Goal: Communication & Community: Participate in discussion

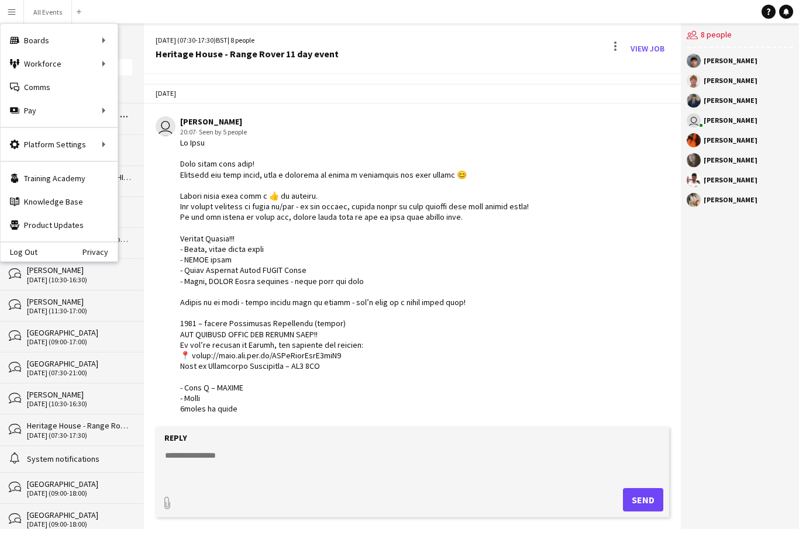
scroll to position [216, 0]
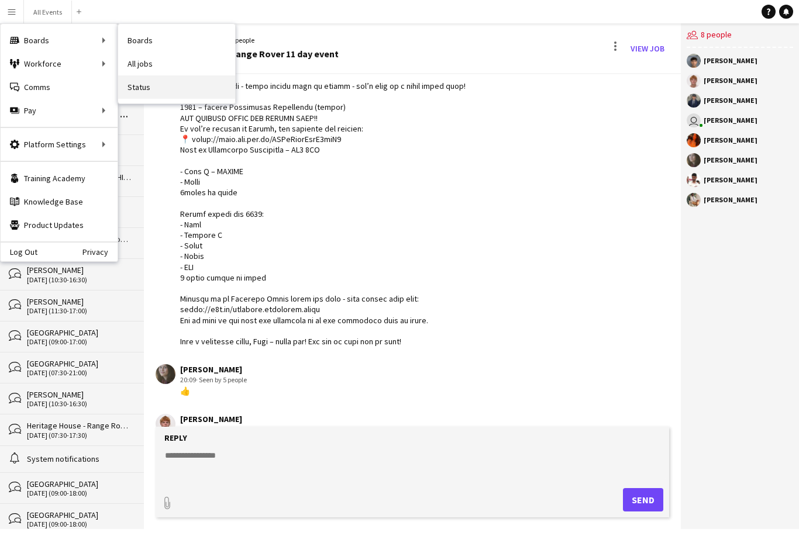
click at [150, 87] on link "Status" at bounding box center [176, 86] width 117 height 23
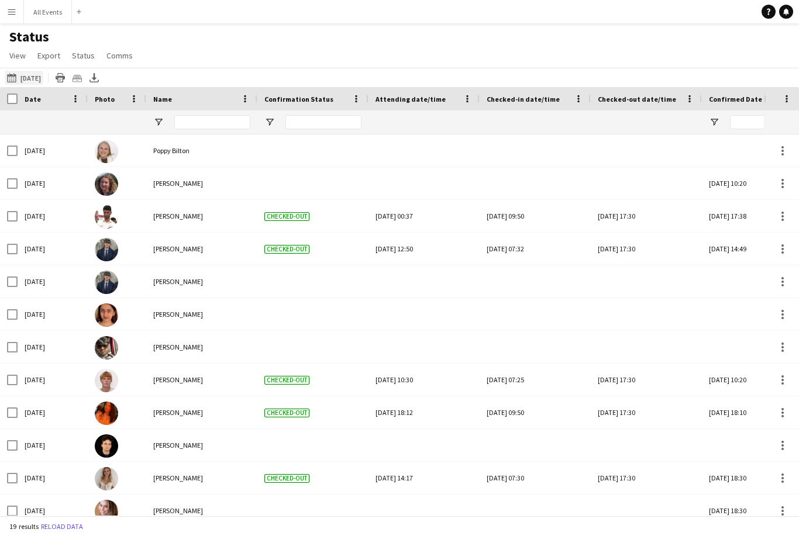
click at [43, 77] on button "[DATE] to [DATE] [DATE]" at bounding box center [24, 78] width 39 height 14
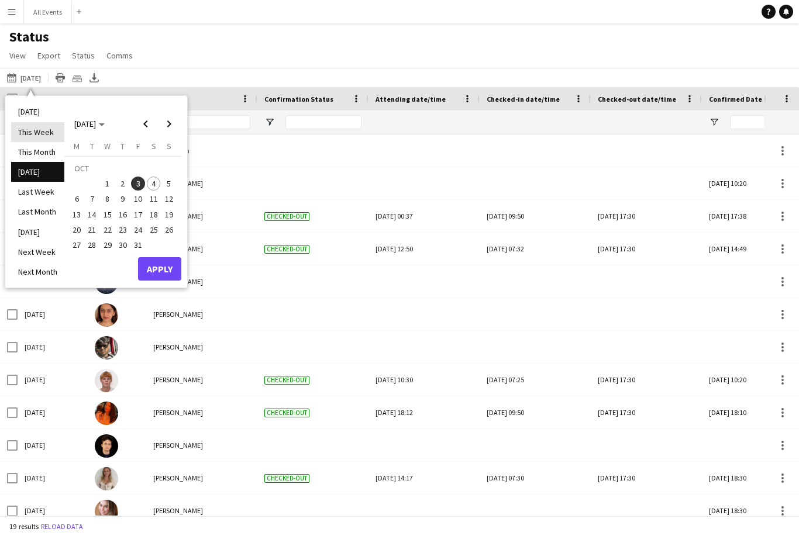
click at [53, 122] on li "This Week" at bounding box center [37, 132] width 53 height 20
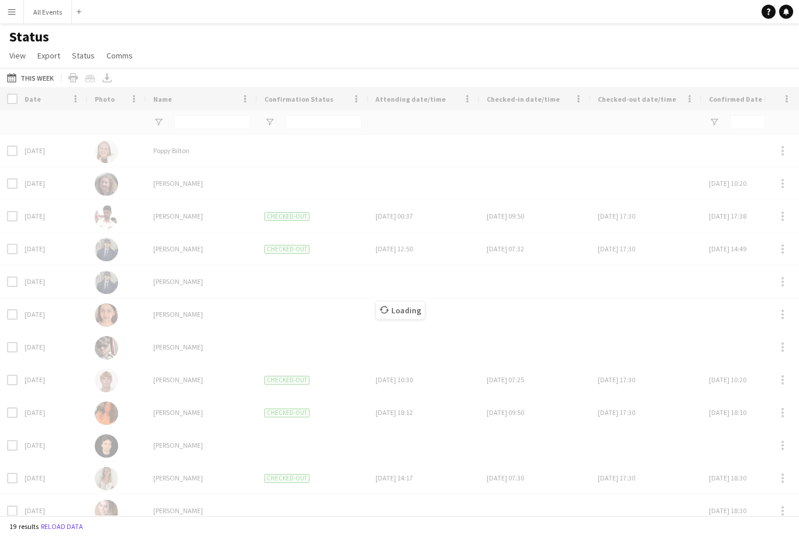
click at [44, 116] on div at bounding box center [53, 122] width 56 height 23
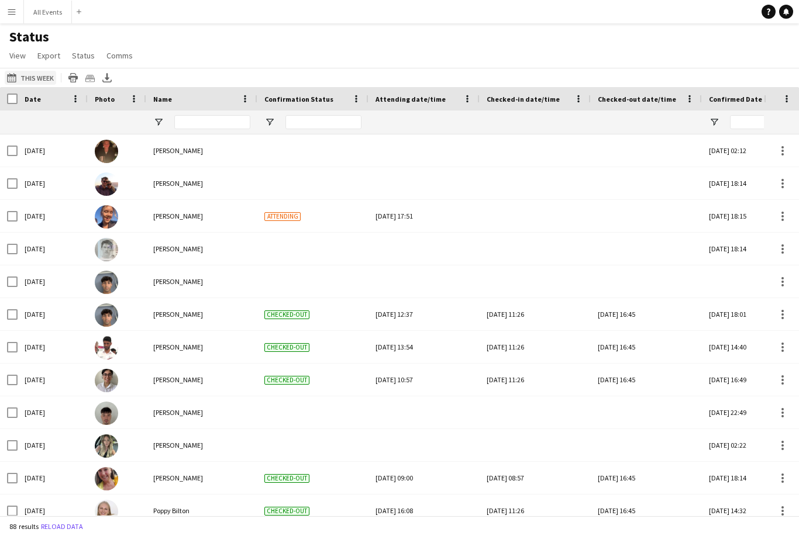
click at [48, 77] on button "[DATE] to [DATE] This Week" at bounding box center [30, 78] width 51 height 14
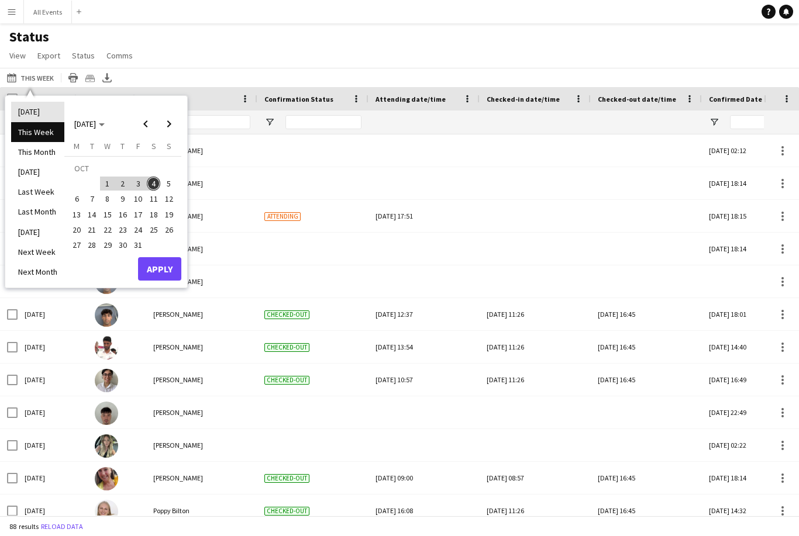
click at [56, 115] on li "[DATE]" at bounding box center [37, 112] width 53 height 20
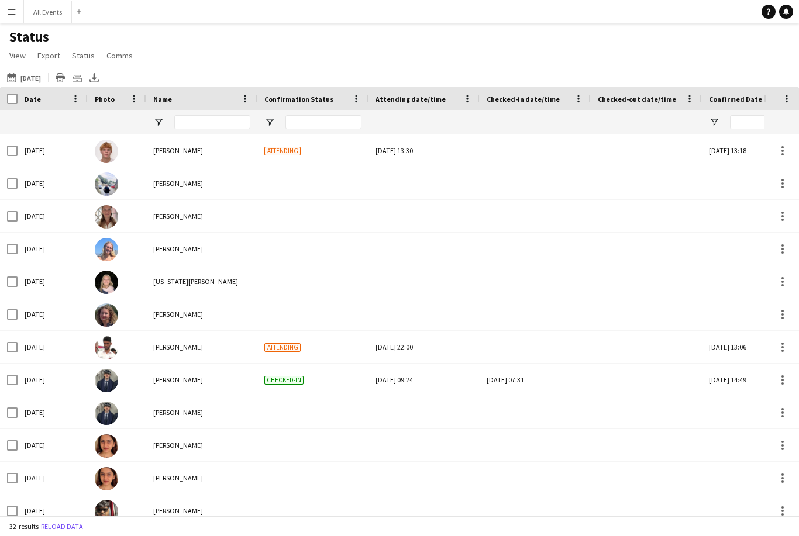
click at [301, 104] on div "Confirmation Status" at bounding box center [305, 99] width 83 height 18
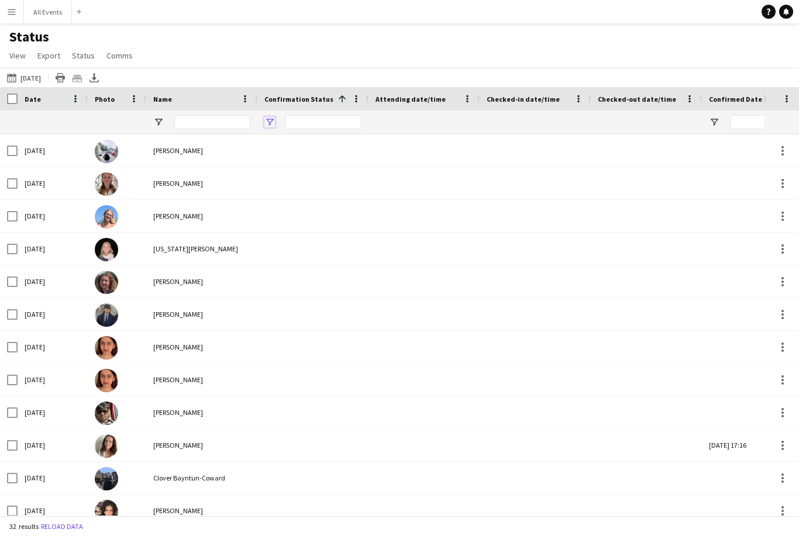
click at [270, 122] on span "Open Filter Menu" at bounding box center [269, 122] width 11 height 11
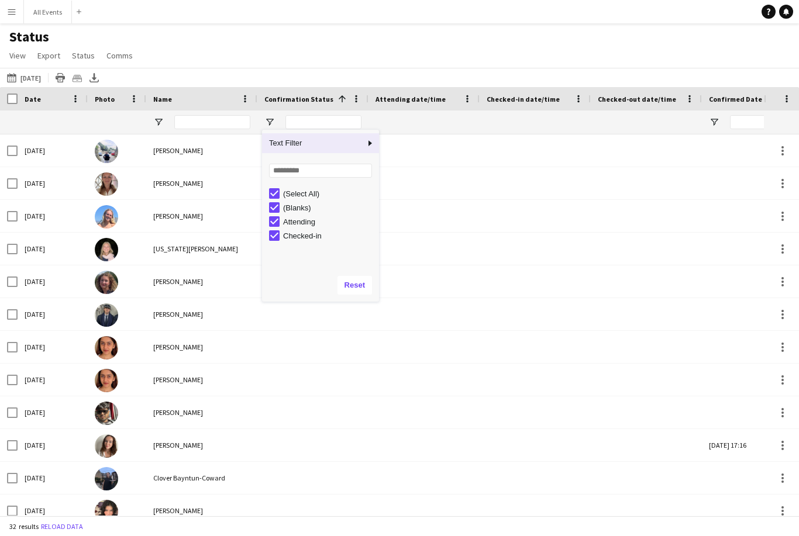
click at [321, 190] on div "(Select All)" at bounding box center [329, 194] width 92 height 9
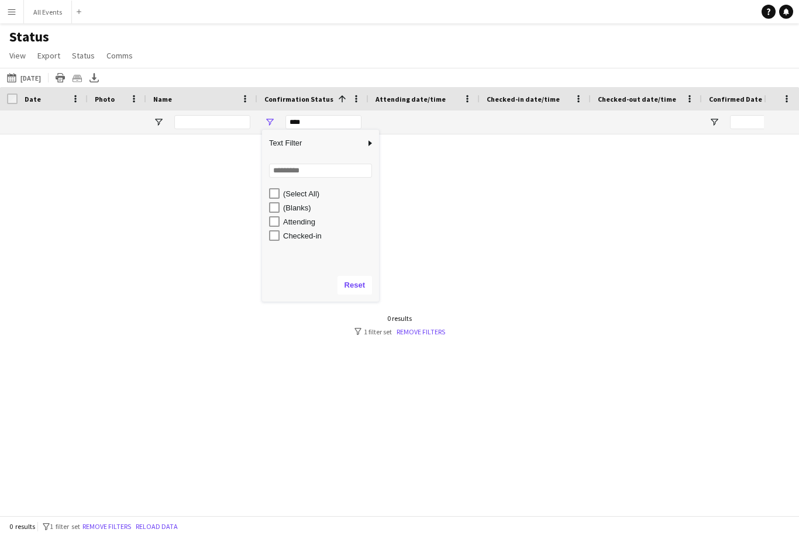
click at [319, 239] on div "Checked-in" at bounding box center [329, 236] width 92 height 9
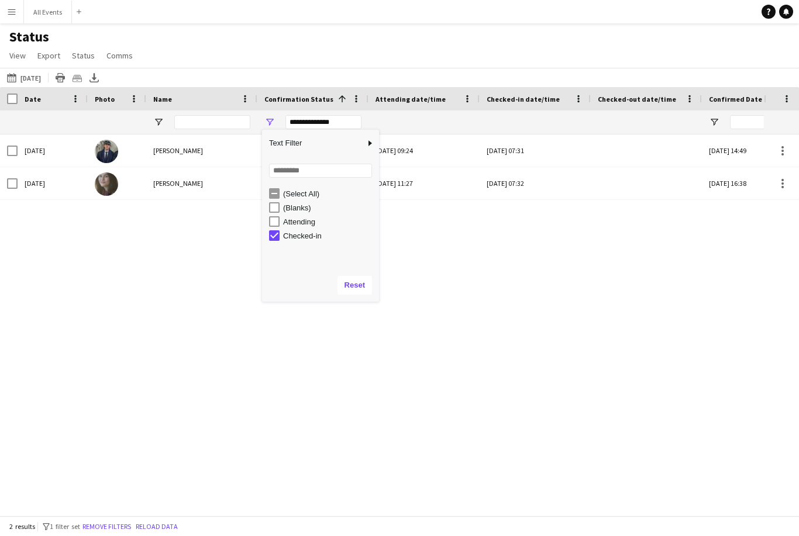
click at [325, 240] on div "Checked-in" at bounding box center [329, 236] width 92 height 9
type input "***"
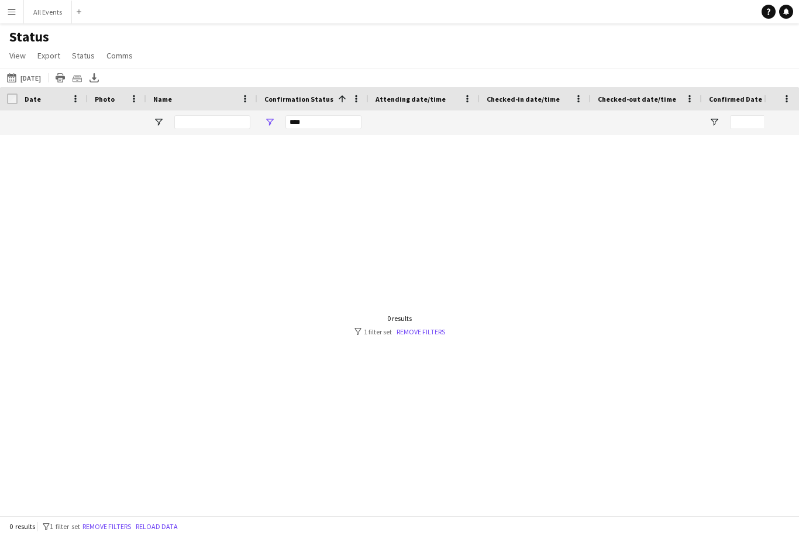
click at [497, 66] on div "Status View Views Default view New view Update view Delete view Edit name Custo…" at bounding box center [399, 48] width 799 height 40
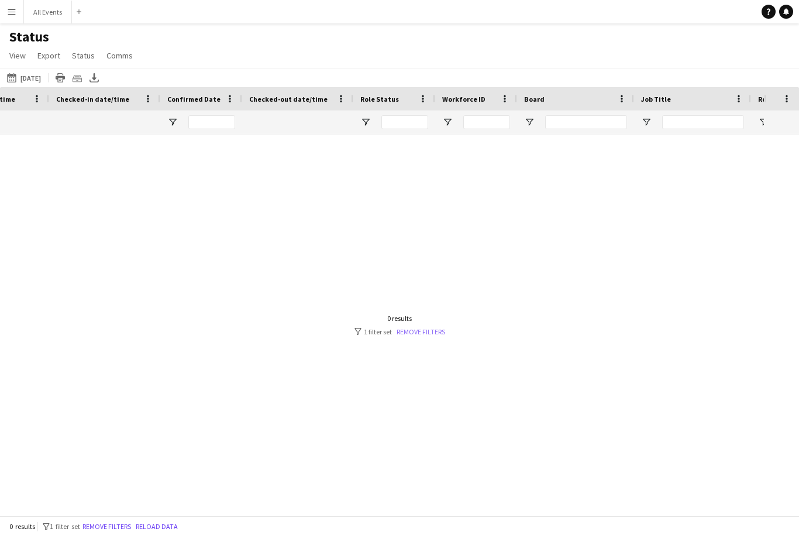
click at [435, 336] on link "Remove filters" at bounding box center [421, 332] width 49 height 9
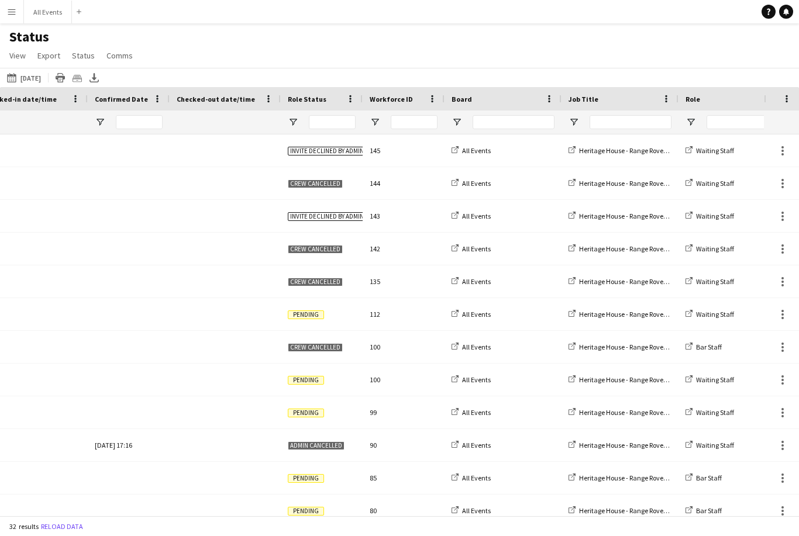
click at [308, 98] on span "Role Status" at bounding box center [307, 99] width 39 height 9
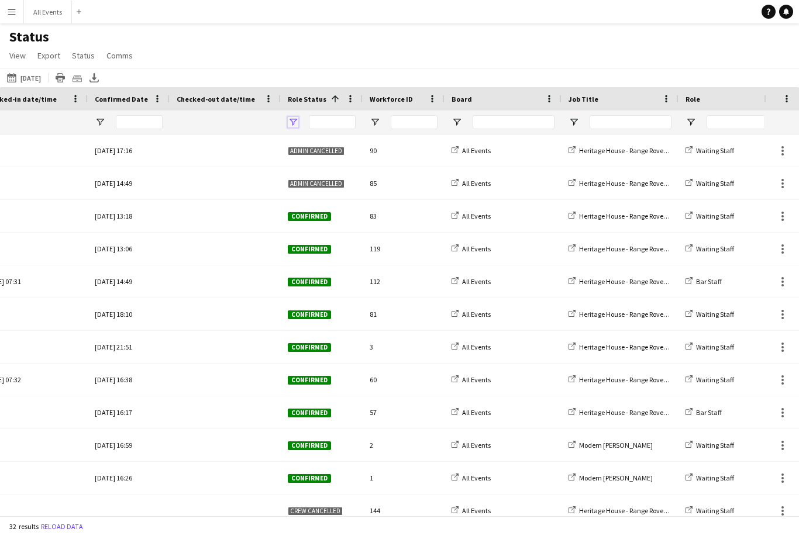
click at [294, 119] on span "Open Filter Menu" at bounding box center [293, 122] width 11 height 11
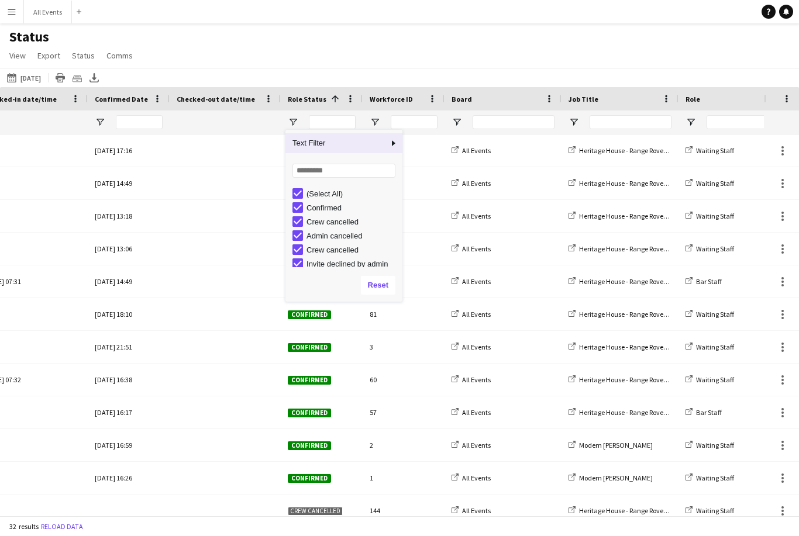
click at [334, 190] on div "(Select All)" at bounding box center [353, 194] width 92 height 9
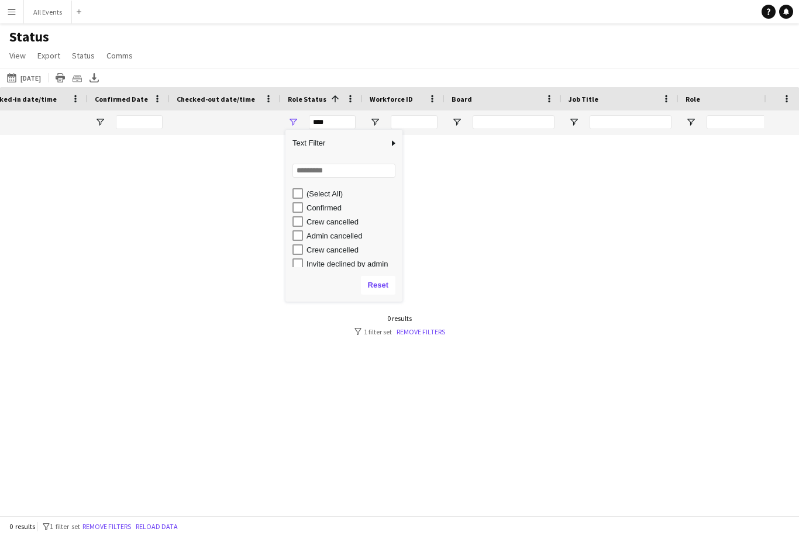
click at [344, 210] on div "Confirmed" at bounding box center [353, 208] width 92 height 9
type input "**********"
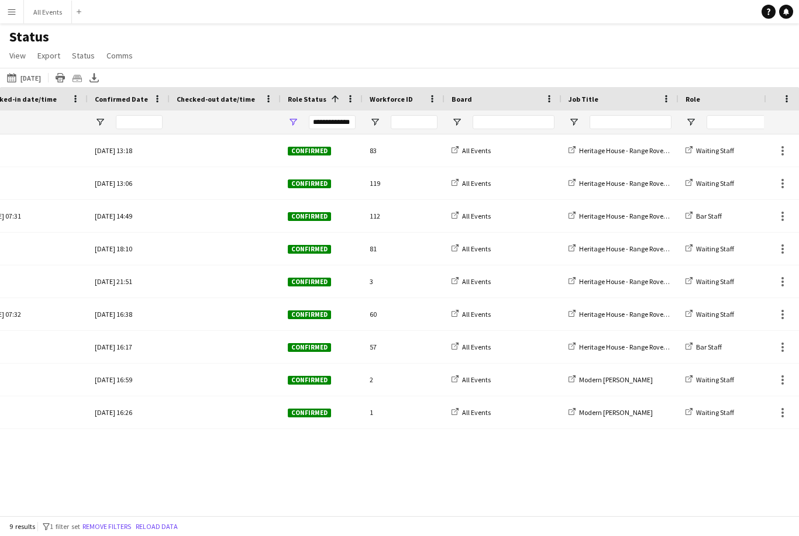
click at [473, 68] on div "[DATE] to [DATE] [DATE] [DATE] This Week This Month [DATE] Last Week Last Month…" at bounding box center [399, 77] width 799 height 19
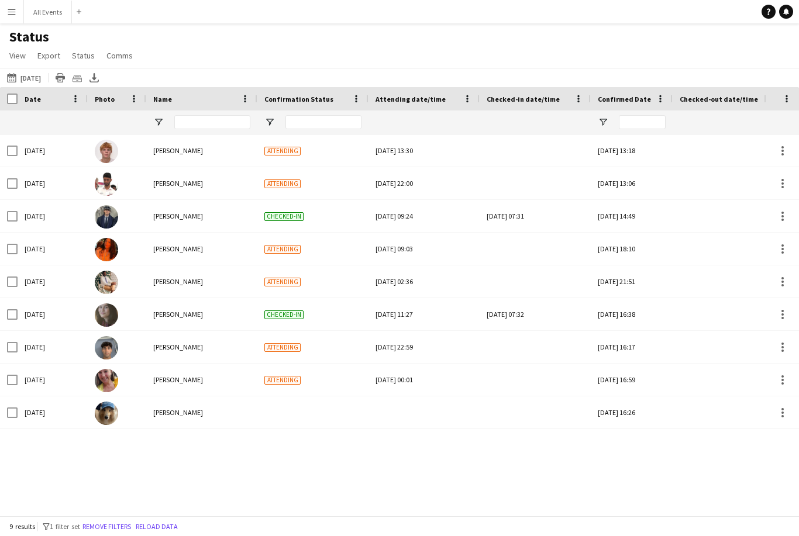
click at [519, 152] on div at bounding box center [535, 151] width 97 height 32
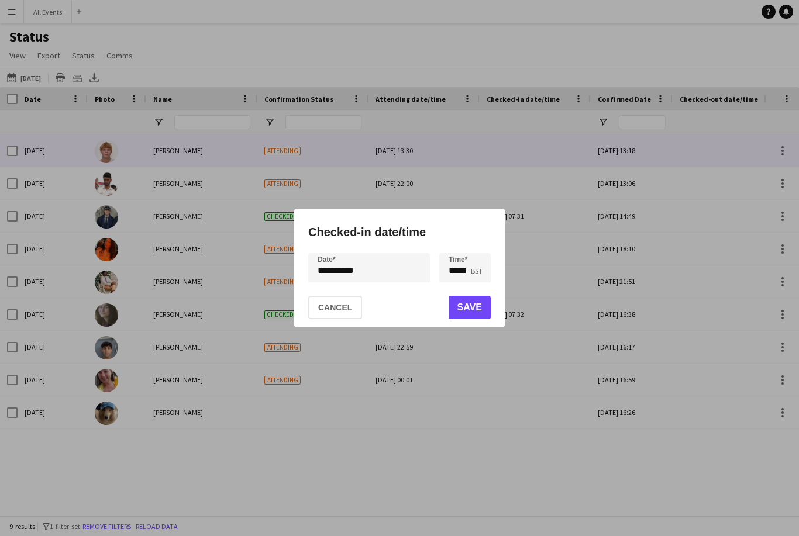
click at [473, 310] on button "Save" at bounding box center [470, 307] width 42 height 23
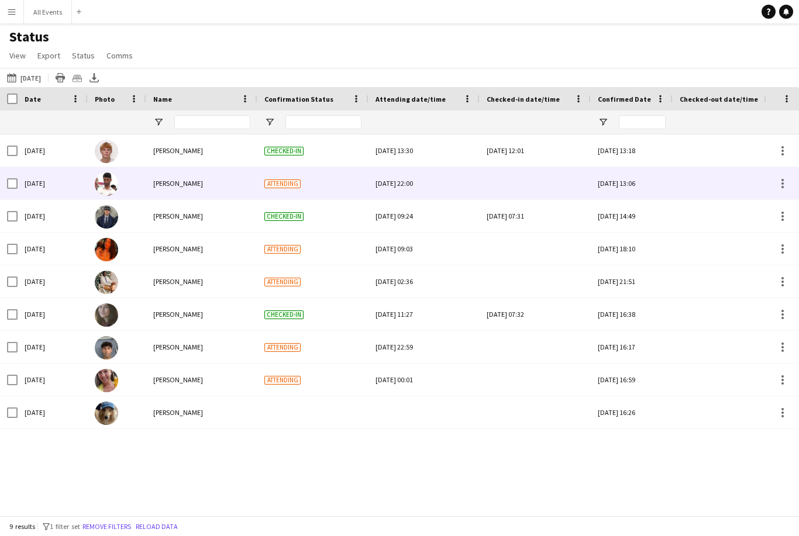
click at [531, 183] on div at bounding box center [535, 183] width 97 height 32
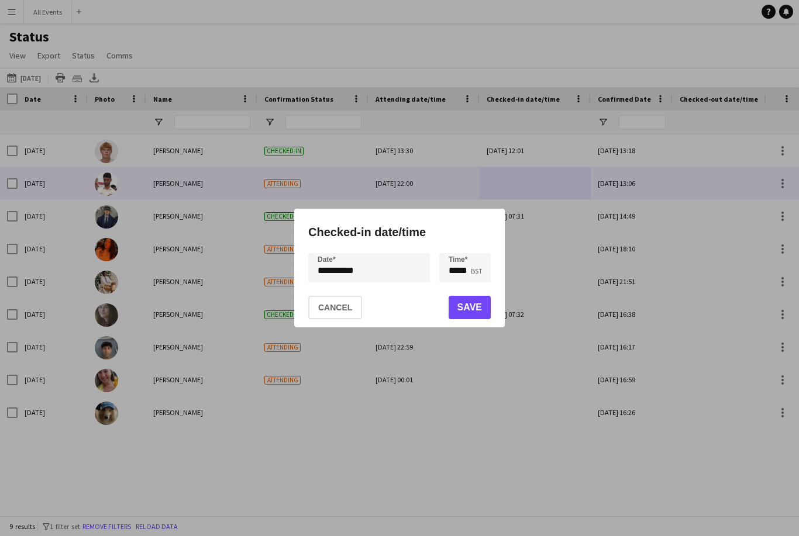
click at [477, 316] on button "Save" at bounding box center [470, 307] width 42 height 23
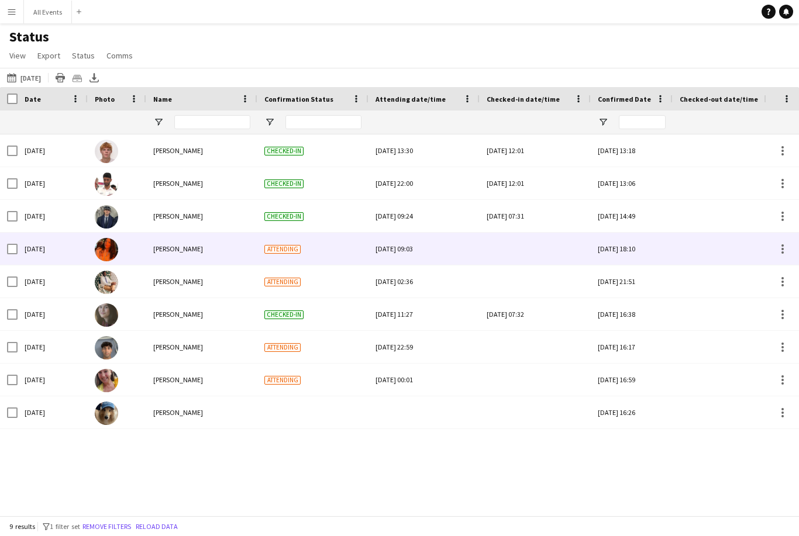
click at [544, 240] on div at bounding box center [535, 249] width 97 height 32
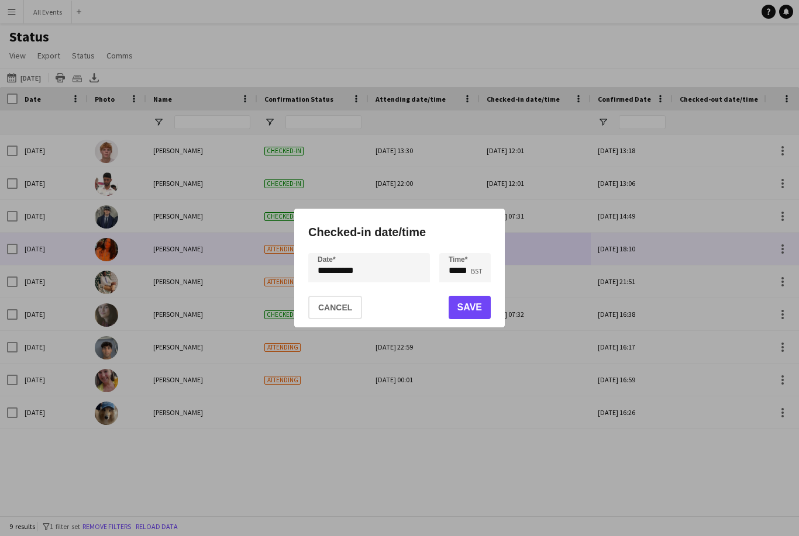
click at [480, 308] on button "Save" at bounding box center [470, 307] width 42 height 23
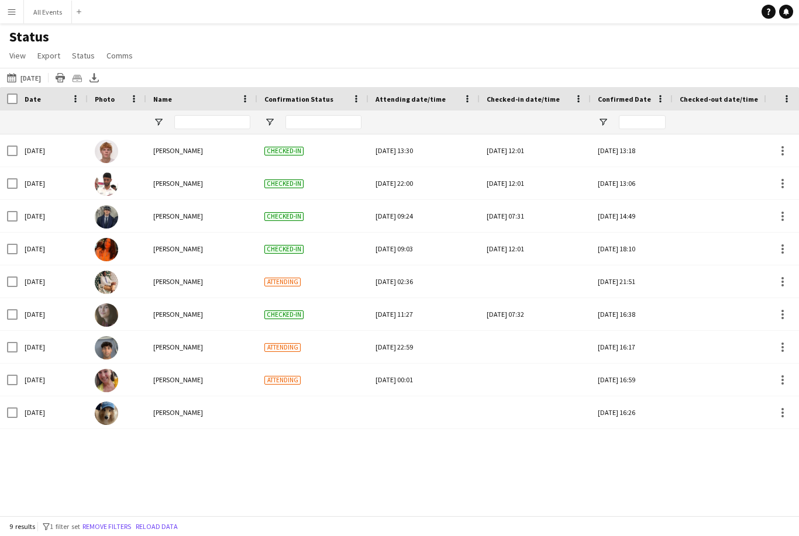
click at [541, 286] on div at bounding box center [535, 282] width 97 height 32
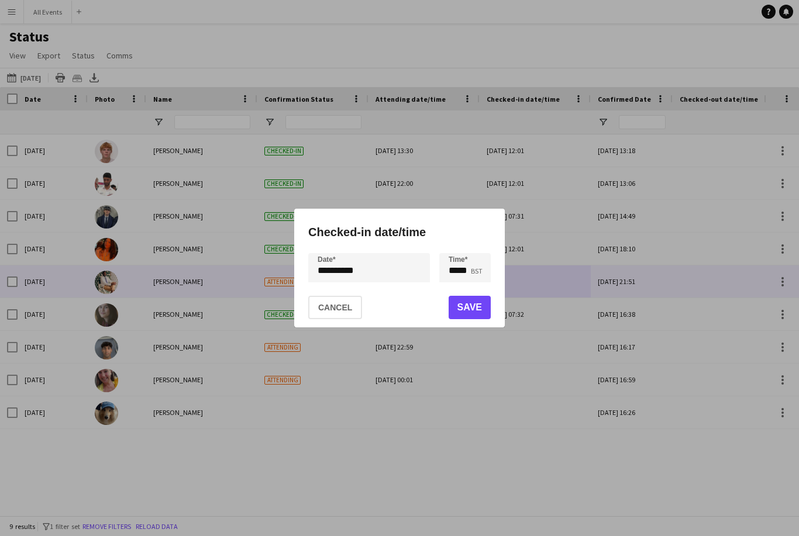
click at [481, 312] on button "Save" at bounding box center [470, 307] width 42 height 23
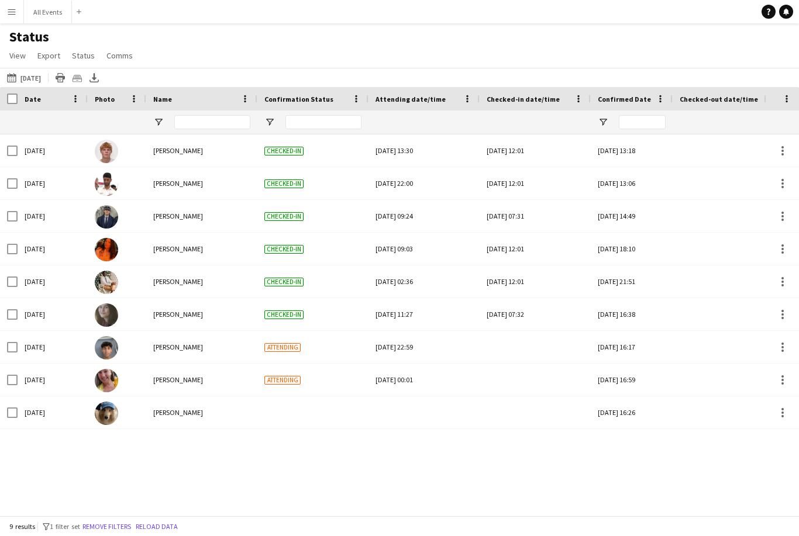
click at [548, 356] on div at bounding box center [535, 347] width 97 height 32
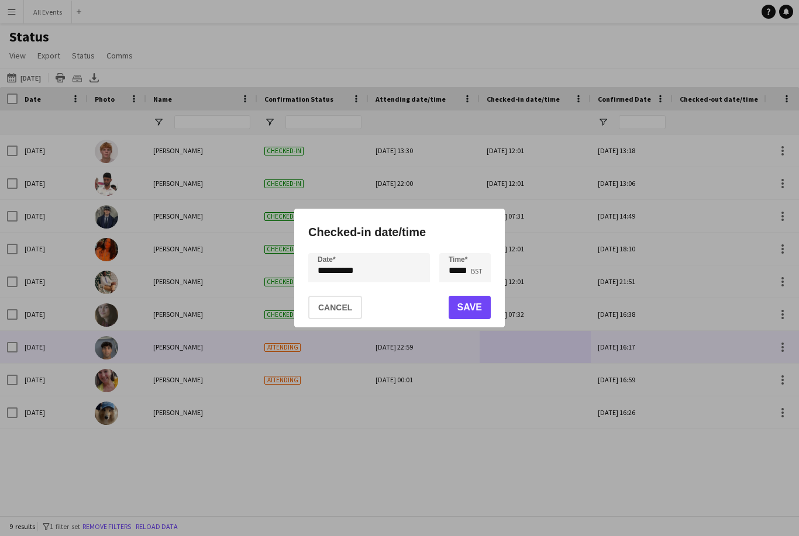
click at [474, 315] on button "Save" at bounding box center [470, 307] width 42 height 23
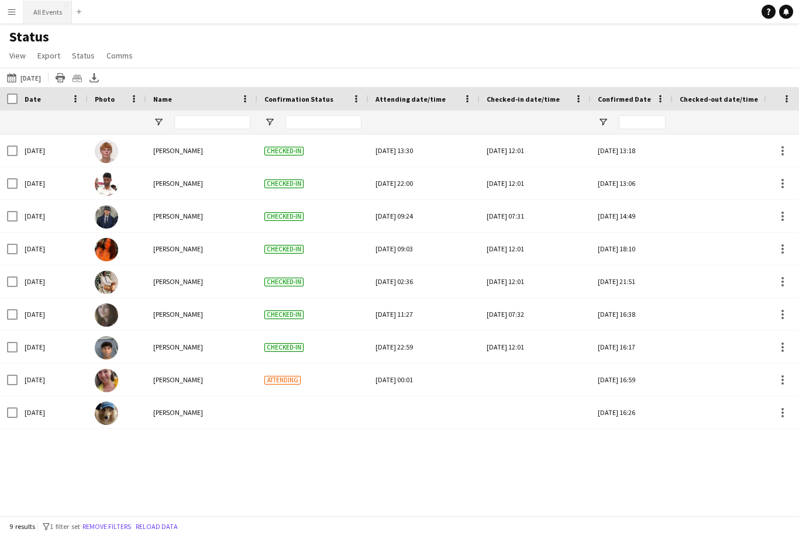
click at [57, 10] on button "All Events Close" at bounding box center [48, 12] width 48 height 23
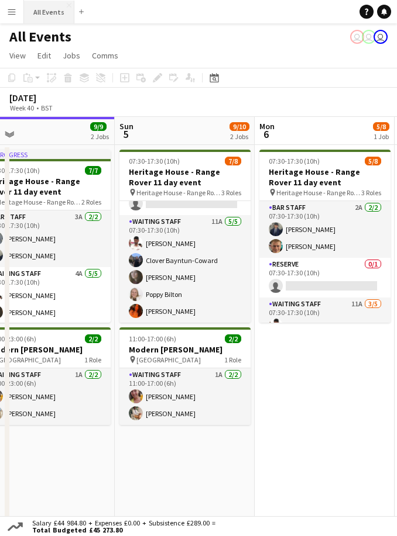
scroll to position [82, 0]
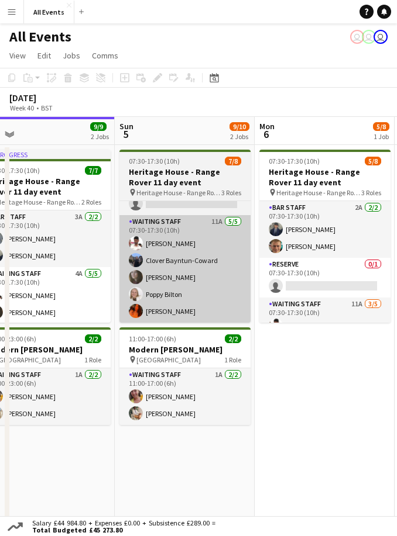
click at [247, 267] on app-card-role "Waiting Staff 11A [DATE] 07:30-17:30 (10h) [PERSON_NAME] Clover Bayntun-Coward …" at bounding box center [184, 269] width 131 height 108
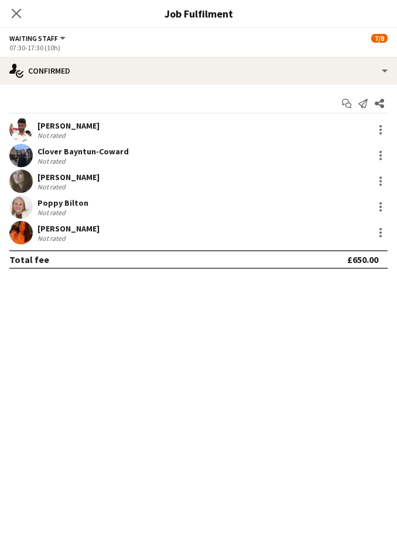
scroll to position [85, 0]
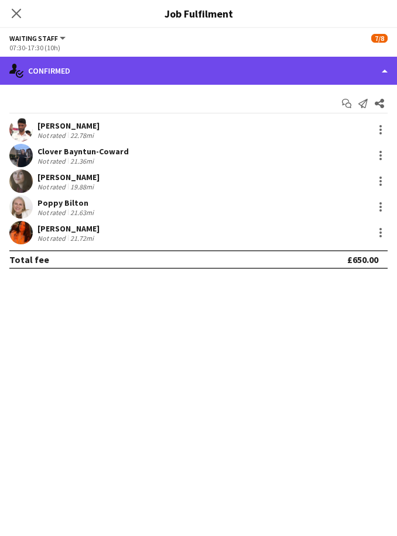
click at [356, 77] on div "single-neutral-actions-check-2 Confirmed" at bounding box center [198, 71] width 397 height 28
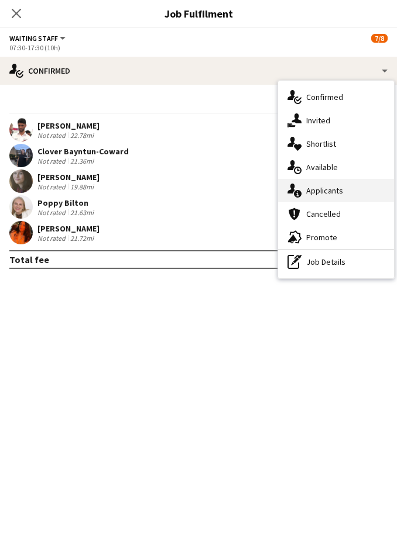
click at [352, 191] on div "single-neutral-actions-information Applicants" at bounding box center [336, 190] width 116 height 23
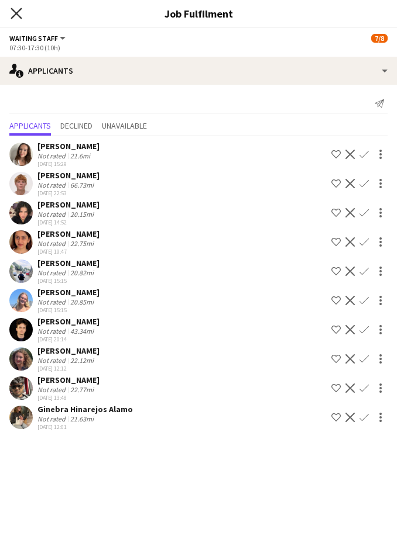
click at [19, 18] on icon "Close pop-in" at bounding box center [16, 13] width 11 height 11
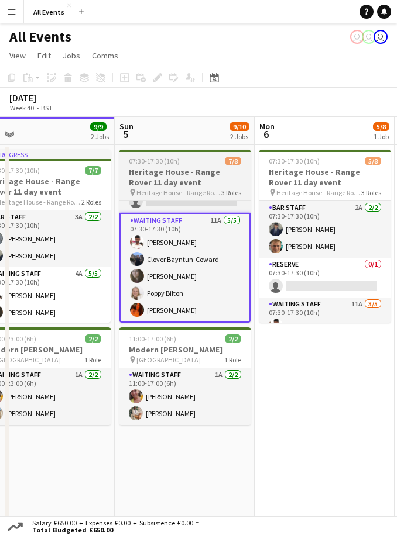
click at [210, 176] on h3 "Heritage House - Range Rover 11 day event" at bounding box center [184, 177] width 131 height 21
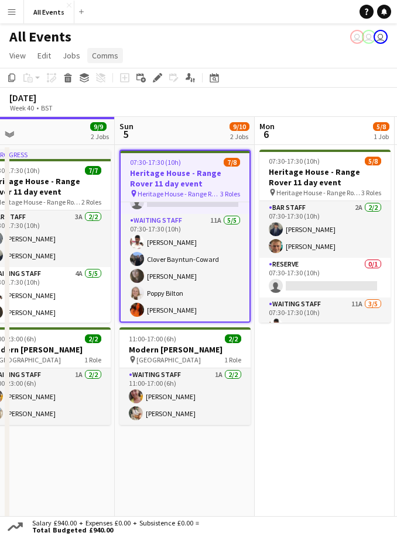
click at [105, 59] on span "Comms" at bounding box center [105, 55] width 26 height 11
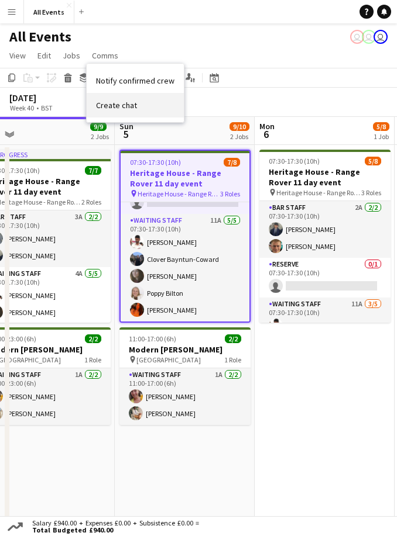
click at [149, 104] on link "Create chat" at bounding box center [135, 105] width 97 height 25
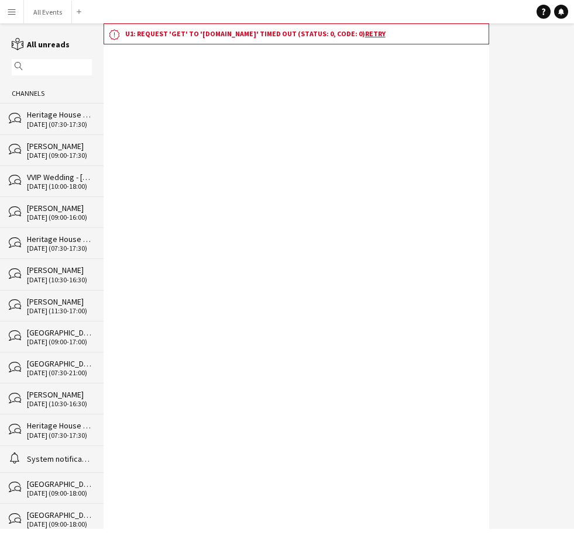
click at [67, 120] on div "Heritage House - Range Rover 11 day event" at bounding box center [59, 114] width 65 height 11
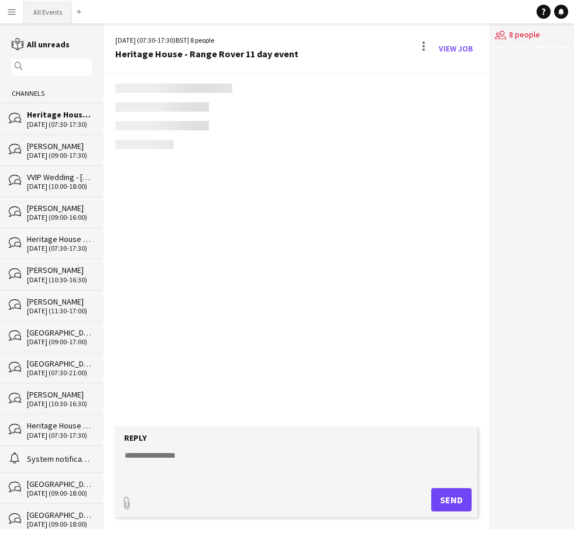
click at [51, 15] on button "All Events Close" at bounding box center [48, 12] width 48 height 23
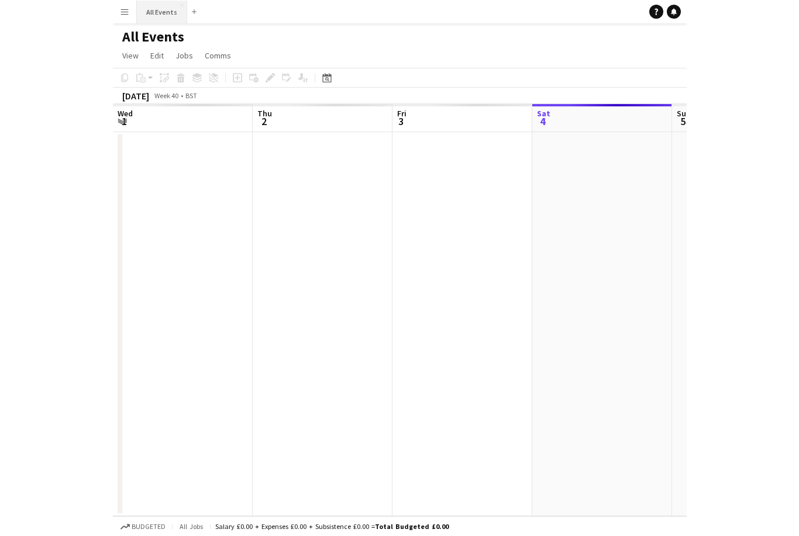
scroll to position [0, 280]
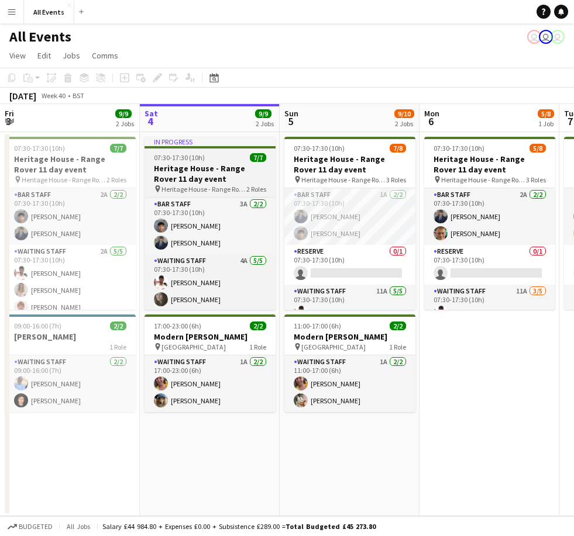
click at [225, 163] on h3 "Heritage House - Range Rover 11 day event" at bounding box center [210, 173] width 131 height 21
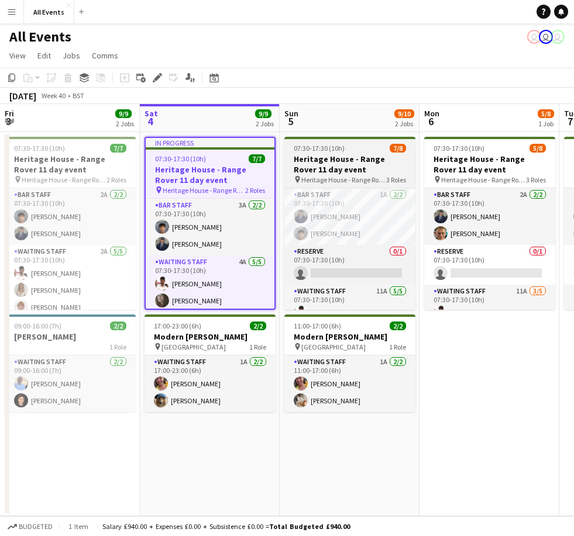
click at [340, 142] on app-job-card "07:30-17:30 (10h) 7/8 Heritage House - Range Rover 11 day event pin Heritage Ho…" at bounding box center [349, 223] width 131 height 173
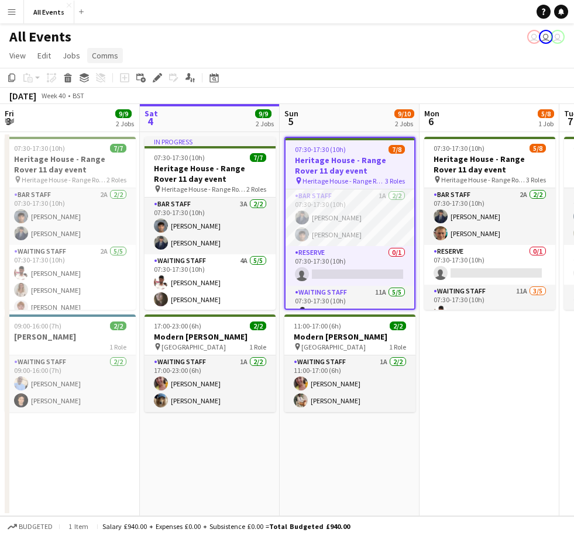
click at [106, 54] on span "Comms" at bounding box center [105, 55] width 26 height 11
click at [148, 107] on link "Create chat" at bounding box center [135, 105] width 97 height 25
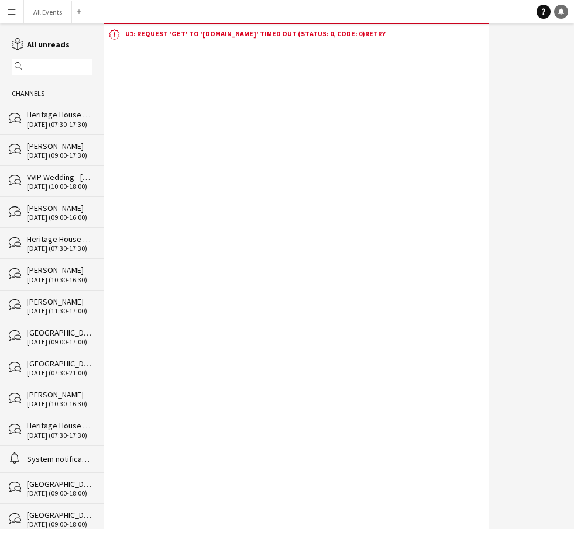
click at [558, 17] on link "Notifications" at bounding box center [561, 12] width 14 height 14
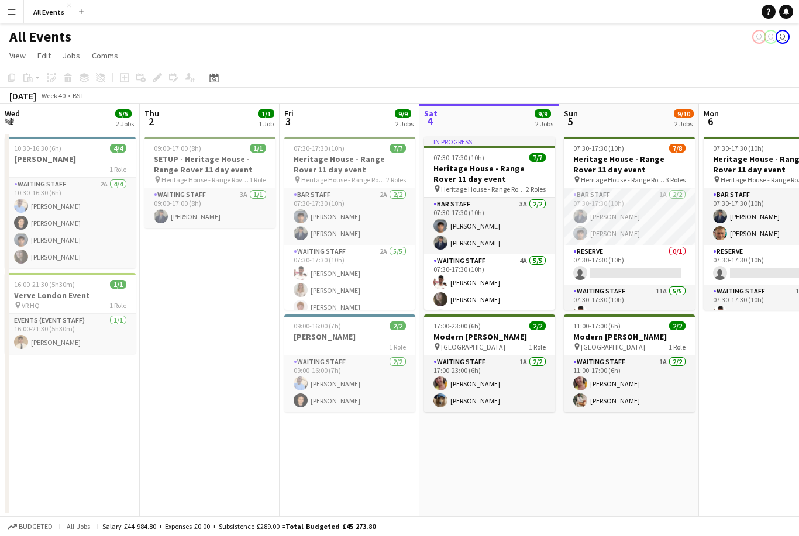
scroll to position [0, 280]
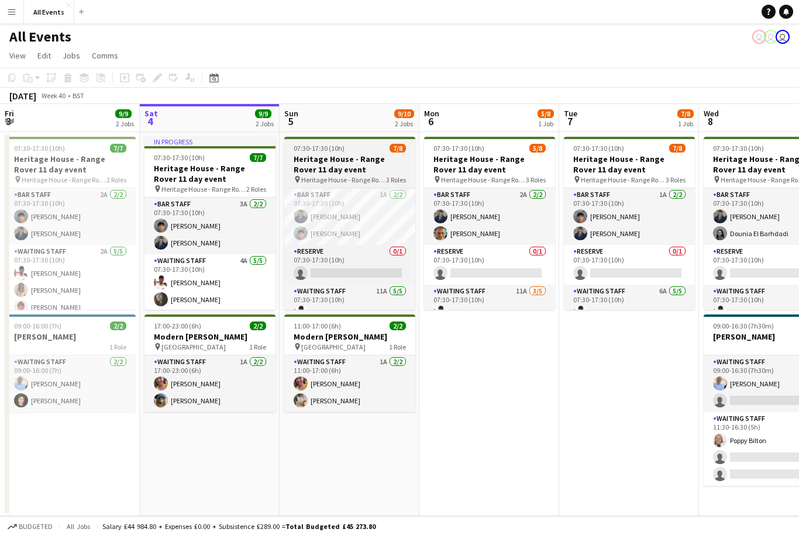
click at [363, 154] on h3 "Heritage House - Range Rover 11 day event" at bounding box center [349, 164] width 131 height 21
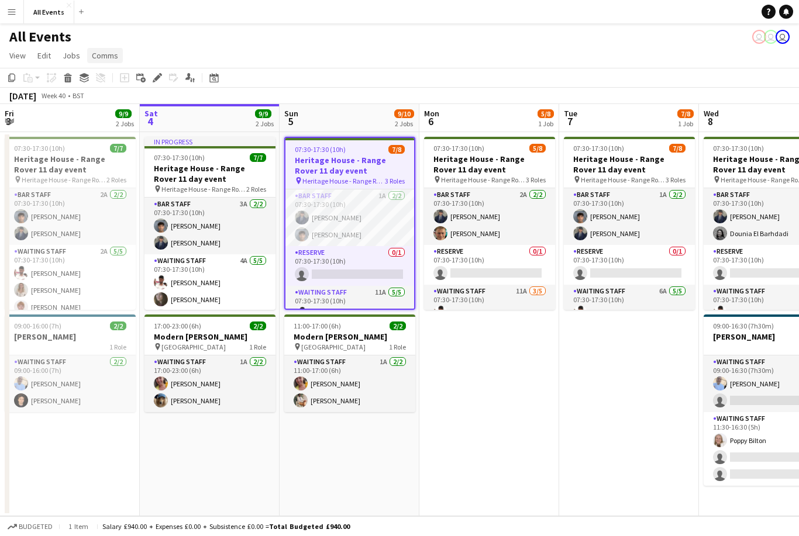
click at [109, 56] on span "Comms" at bounding box center [105, 55] width 26 height 11
click at [148, 105] on link "Create chat" at bounding box center [135, 105] width 97 height 25
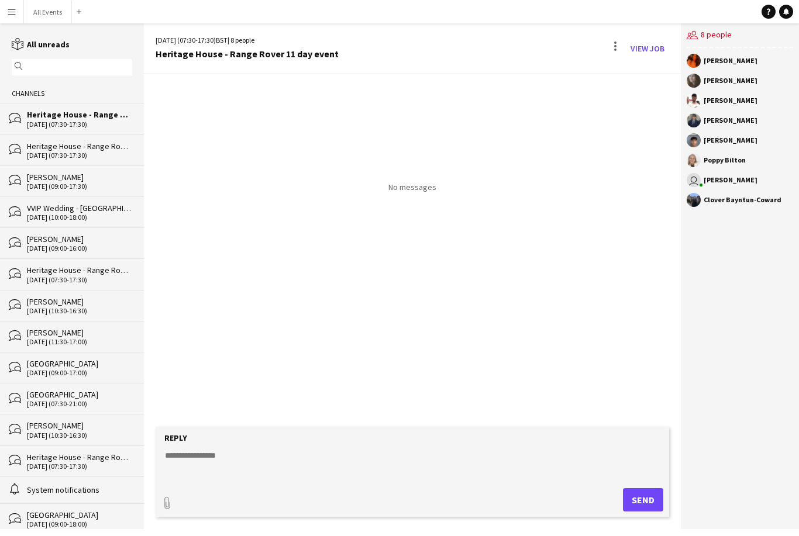
click at [212, 480] on textarea at bounding box center [415, 465] width 503 height 30
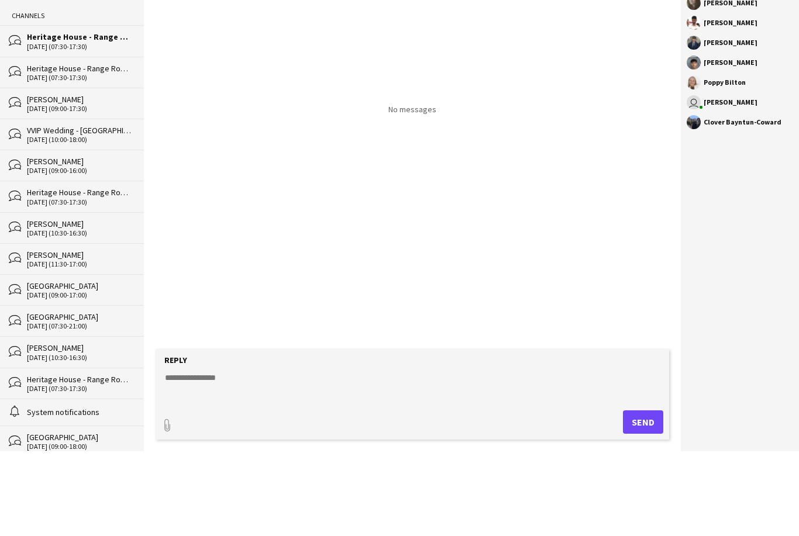
click at [213, 450] on textarea at bounding box center [415, 465] width 503 height 30
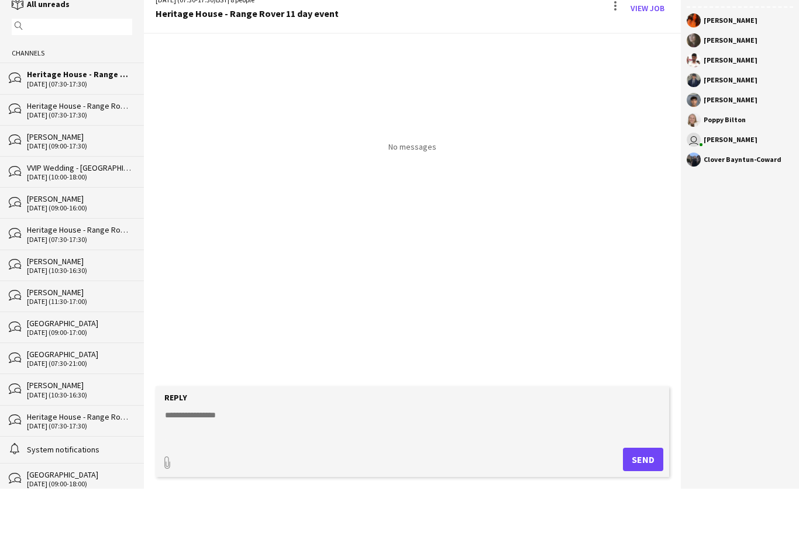
paste textarea "**********"
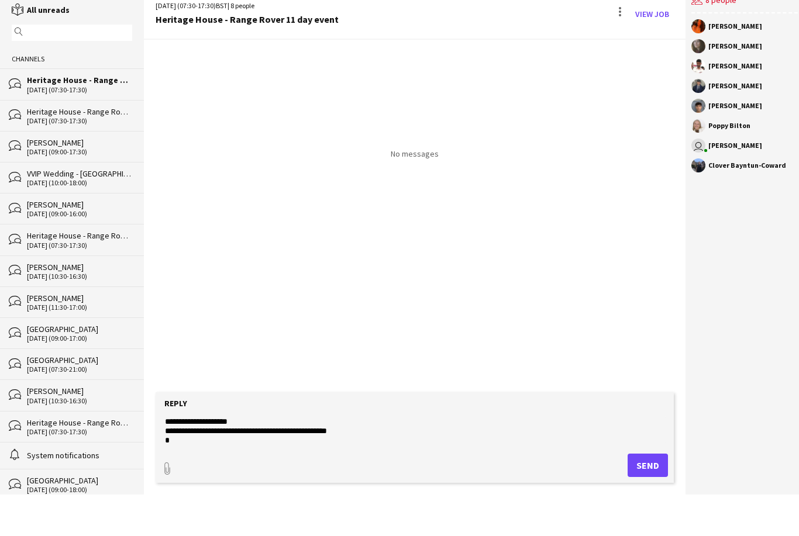
scroll to position [18, 0]
click at [213, 450] on textarea at bounding box center [415, 465] width 503 height 30
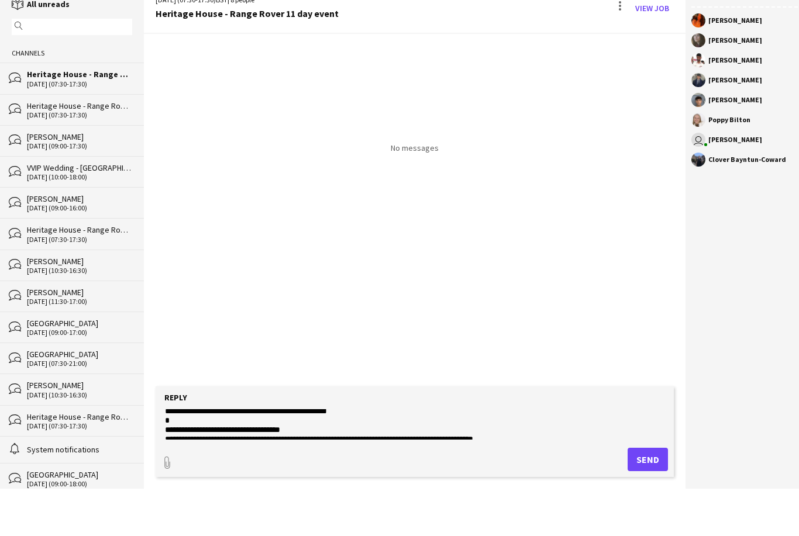
scroll to position [16, 0]
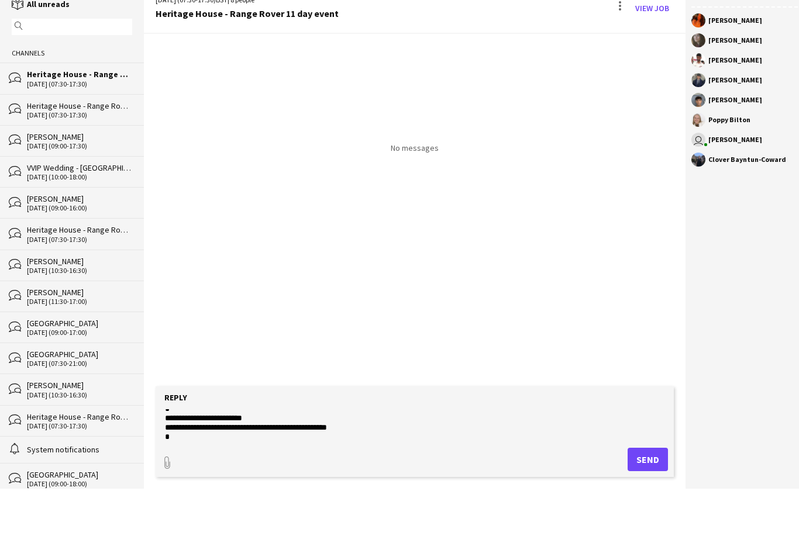
click at [305, 450] on textarea at bounding box center [415, 465] width 503 height 30
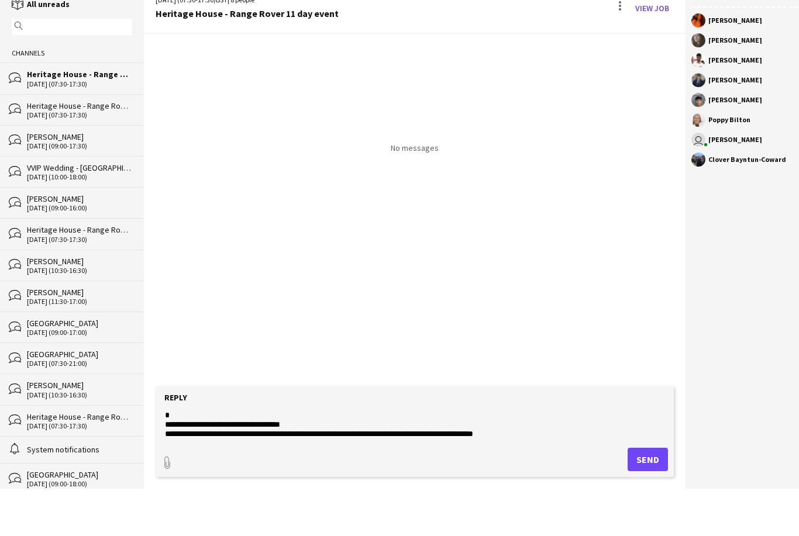
scroll to position [40, 0]
click at [320, 450] on textarea at bounding box center [415, 465] width 503 height 30
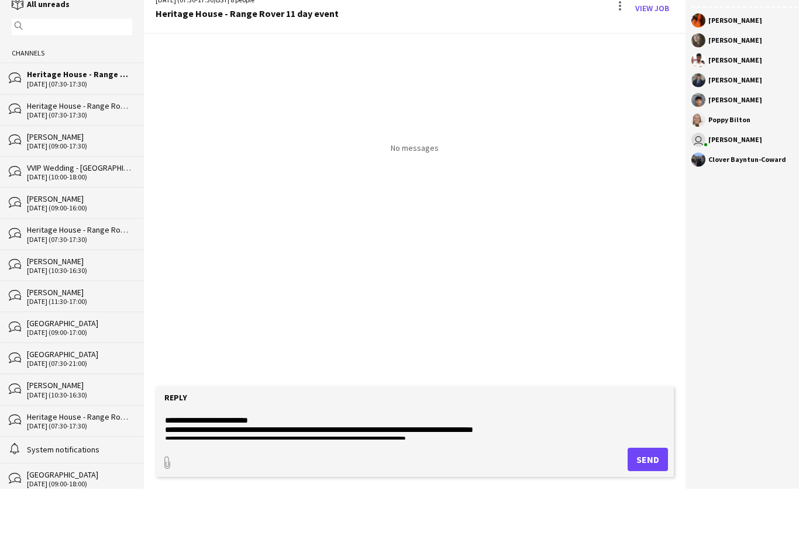
click at [188, 450] on textarea at bounding box center [415, 465] width 503 height 30
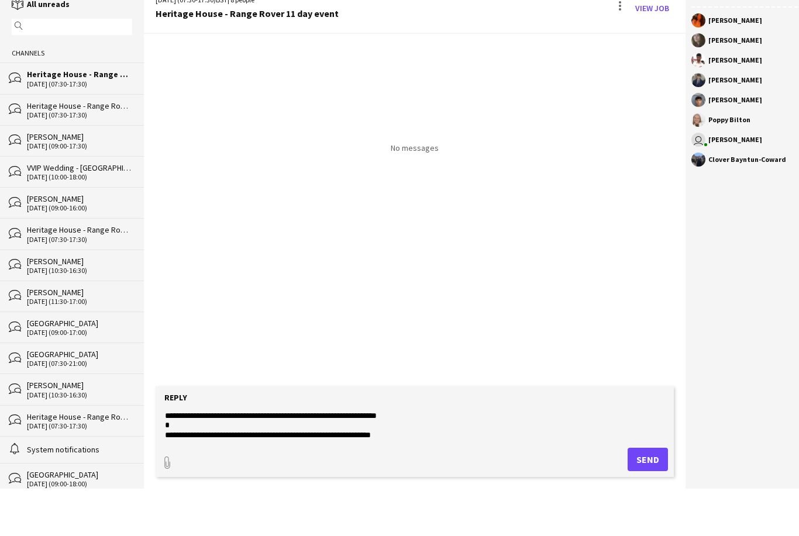
scroll to position [374, 0]
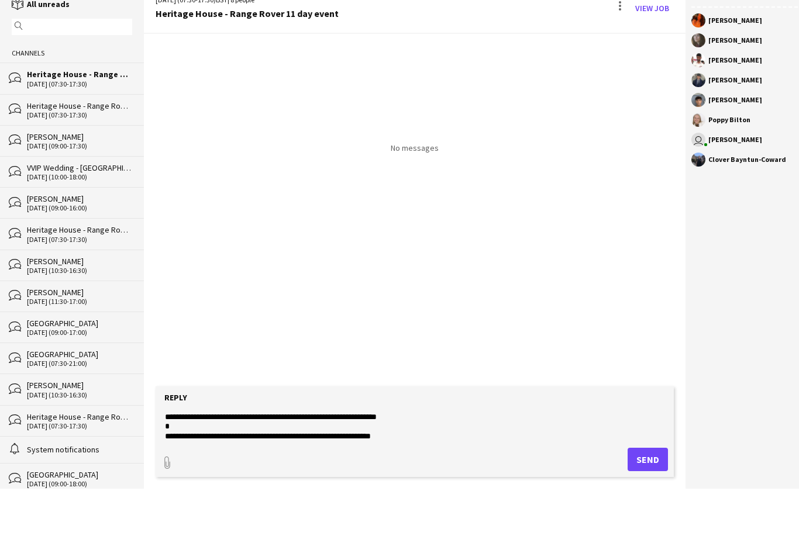
type textarea "**********"
click at [644, 489] on button "Send" at bounding box center [648, 500] width 40 height 23
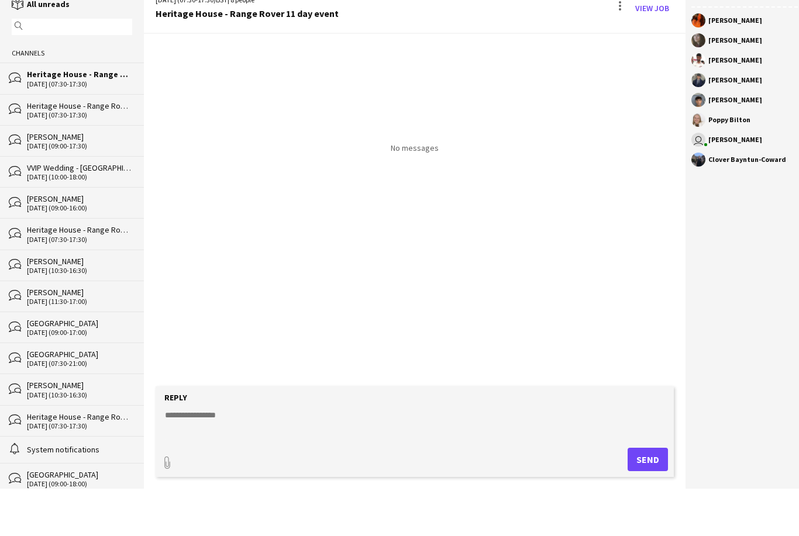
scroll to position [129, 0]
